Goal: Task Accomplishment & Management: Use online tool/utility

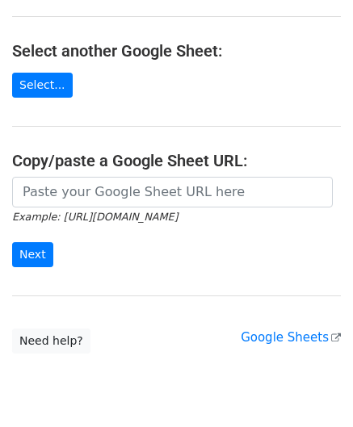
scroll to position [162, 0]
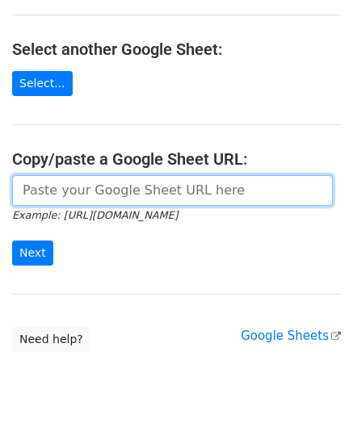
click at [63, 178] on input "url" at bounding box center [172, 190] width 321 height 31
paste input "[URL][DOMAIN_NAME]"
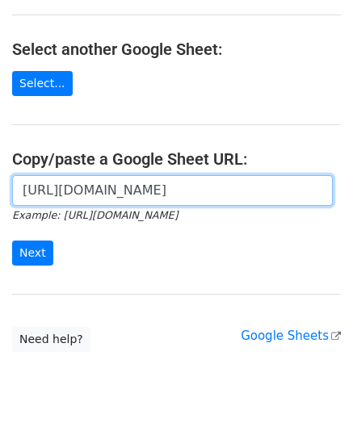
scroll to position [0, 336]
type input "[URL][DOMAIN_NAME]"
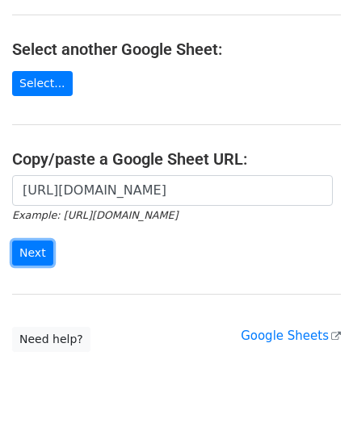
drag, startPoint x: 40, startPoint y: 249, endPoint x: 2, endPoint y: 296, distance: 60.9
click at [39, 249] on input "Next" at bounding box center [32, 253] width 41 height 25
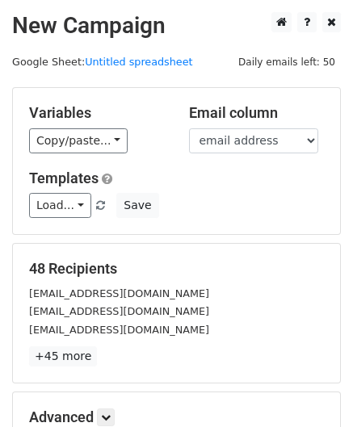
scroll to position [197, 0]
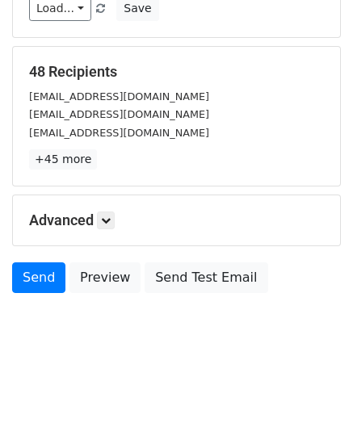
click at [99, 214] on h5 "Advanced" at bounding box center [176, 221] width 295 height 18
click at [111, 219] on icon at bounding box center [106, 221] width 10 height 10
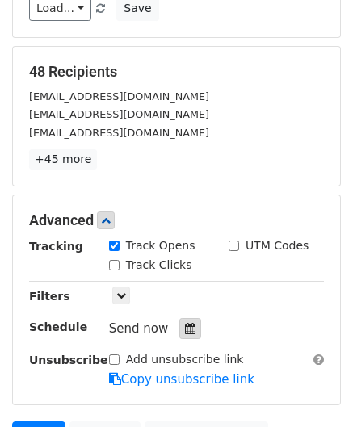
click at [183, 332] on div at bounding box center [190, 328] width 22 height 21
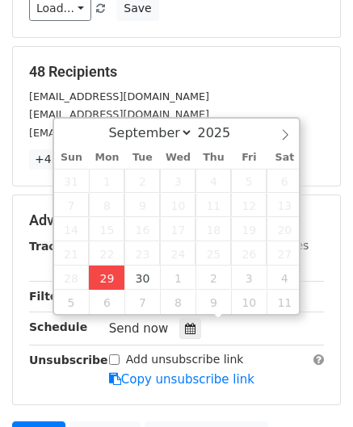
type input "2025-09-29 12:00"
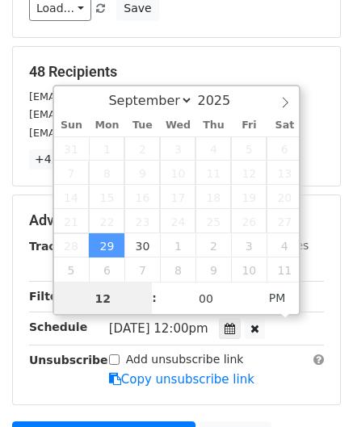
paste input "Hour"
type input "2"
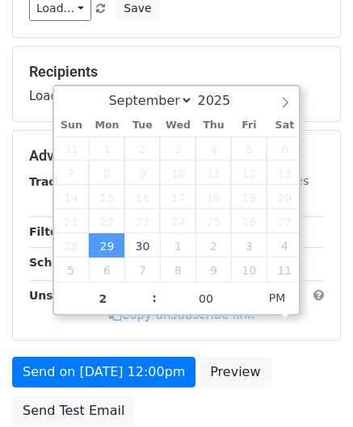
type input "2025-09-29 14:00"
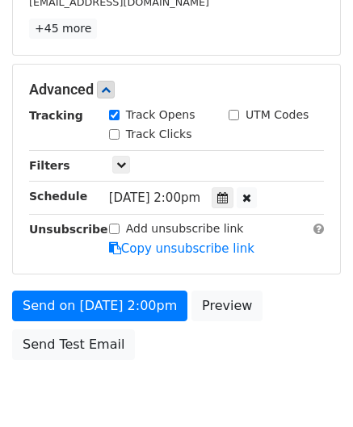
scroll to position [393, 0]
